Goal: Information Seeking & Learning: Learn about a topic

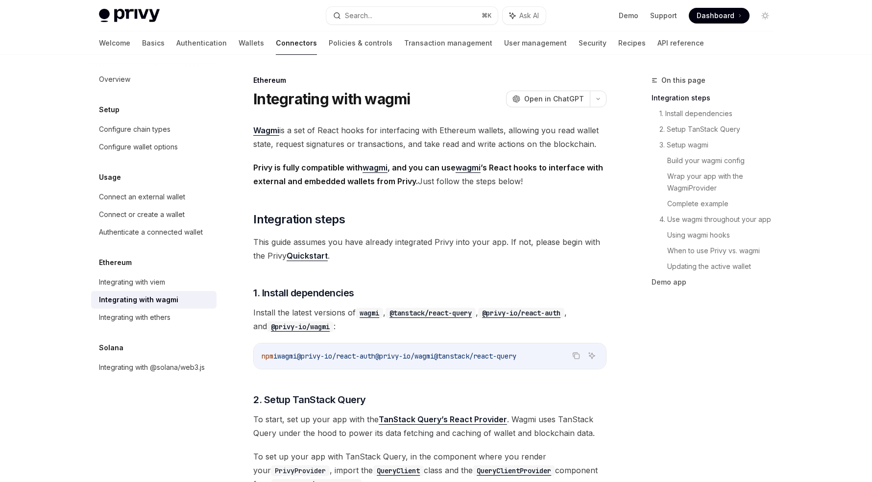
click at [276, 47] on link "Connectors" at bounding box center [296, 43] width 41 height 24
type textarea "*"
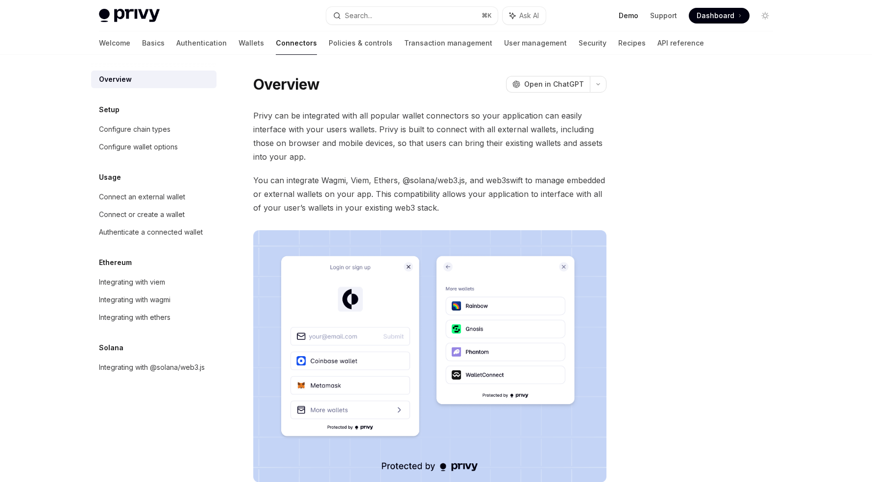
click at [628, 17] on link "Demo" at bounding box center [629, 16] width 20 height 10
click at [113, 6] on div "Privy Docs home page Search... ⌘ K Ask AI Demo Support Dashboard Dashboard Sear…" at bounding box center [436, 15] width 674 height 31
